Goal: Task Accomplishment & Management: Manage account settings

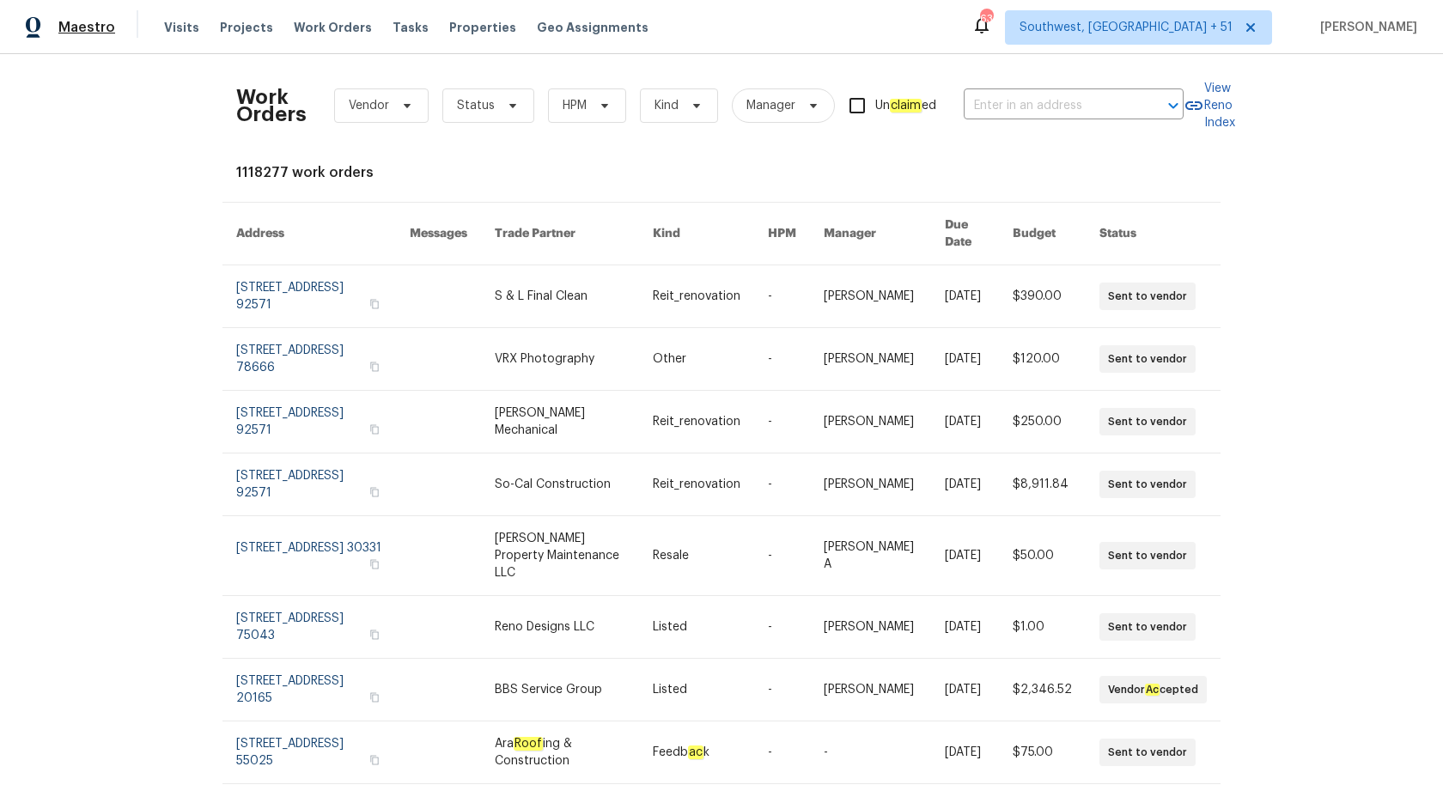
click at [91, 27] on span "Maestro" at bounding box center [86, 27] width 57 height 17
